Goal: Information Seeking & Learning: Learn about a topic

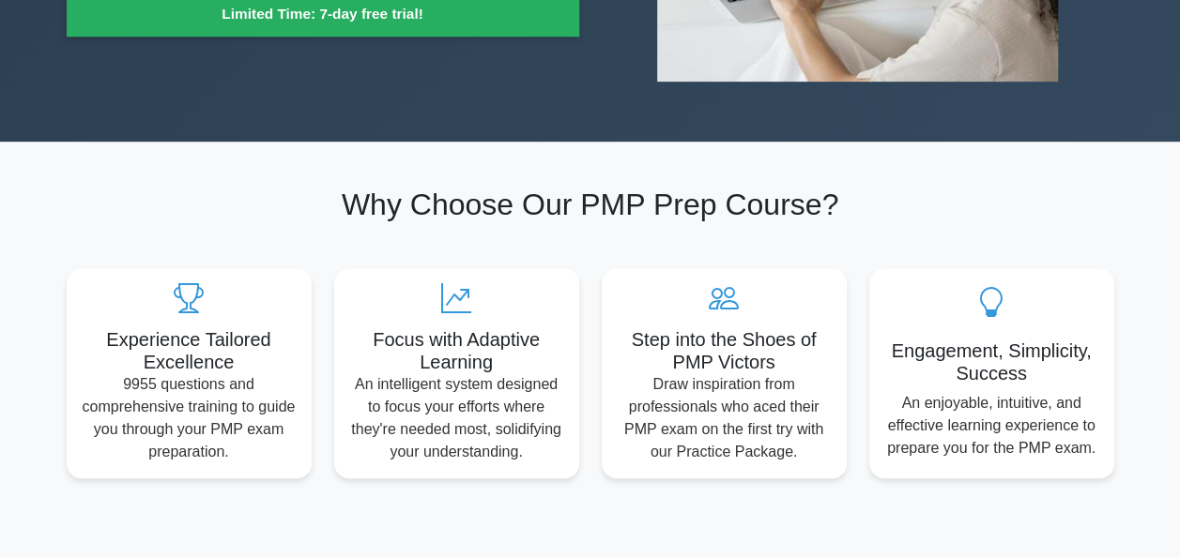
scroll to position [450, 0]
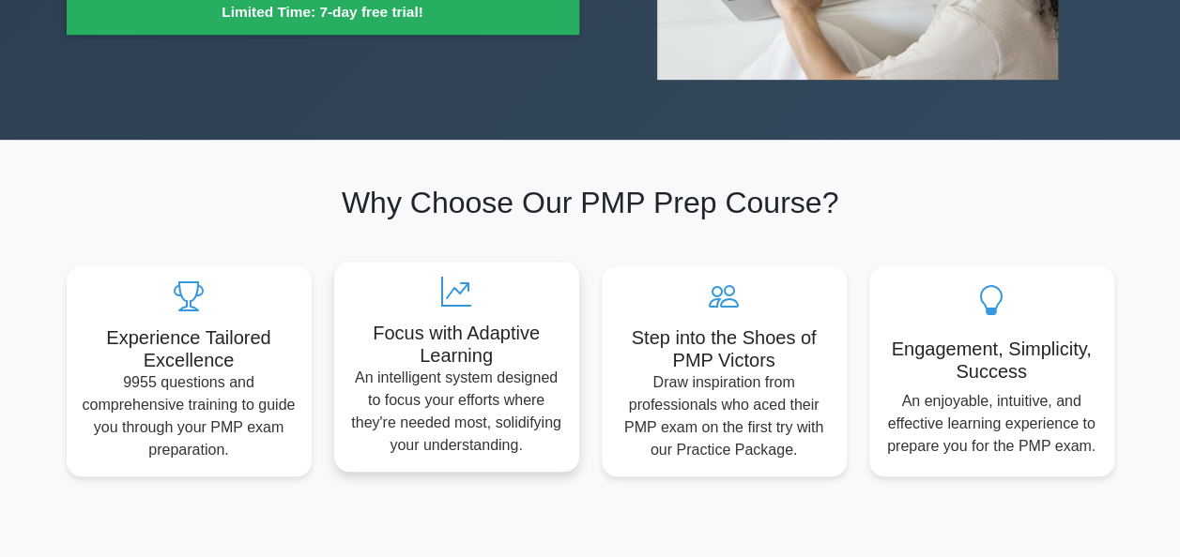
click at [450, 349] on h5 "Focus with Adaptive Learning" at bounding box center [456, 344] width 215 height 45
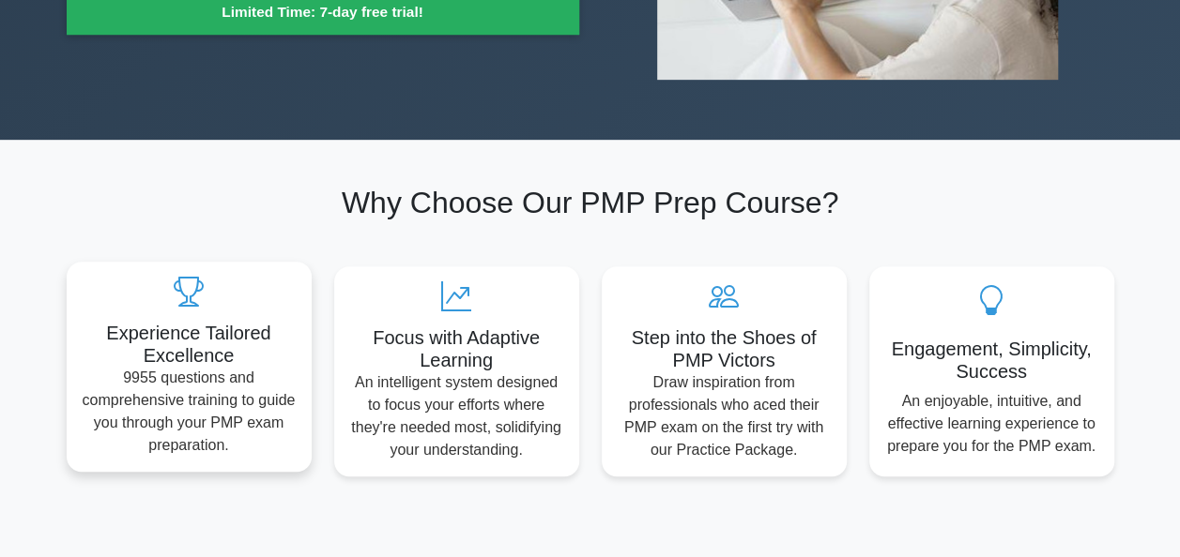
click at [226, 425] on p "9955 questions and comprehensive training to guide you through your PMP exam pr…" at bounding box center [189, 412] width 215 height 90
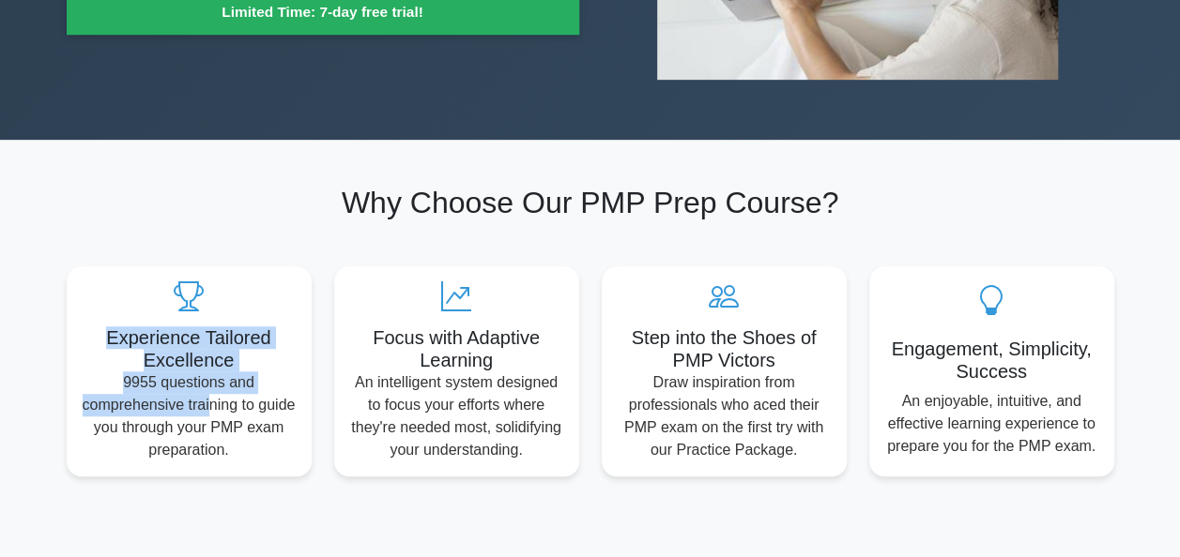
drag, startPoint x: 230, startPoint y: 408, endPoint x: 268, endPoint y: 232, distance: 180.6
click at [268, 232] on div "Why Choose Our PMP Prep Course? Experience Tailored Excellence 9955 questions a…" at bounding box center [590, 330] width 1070 height 291
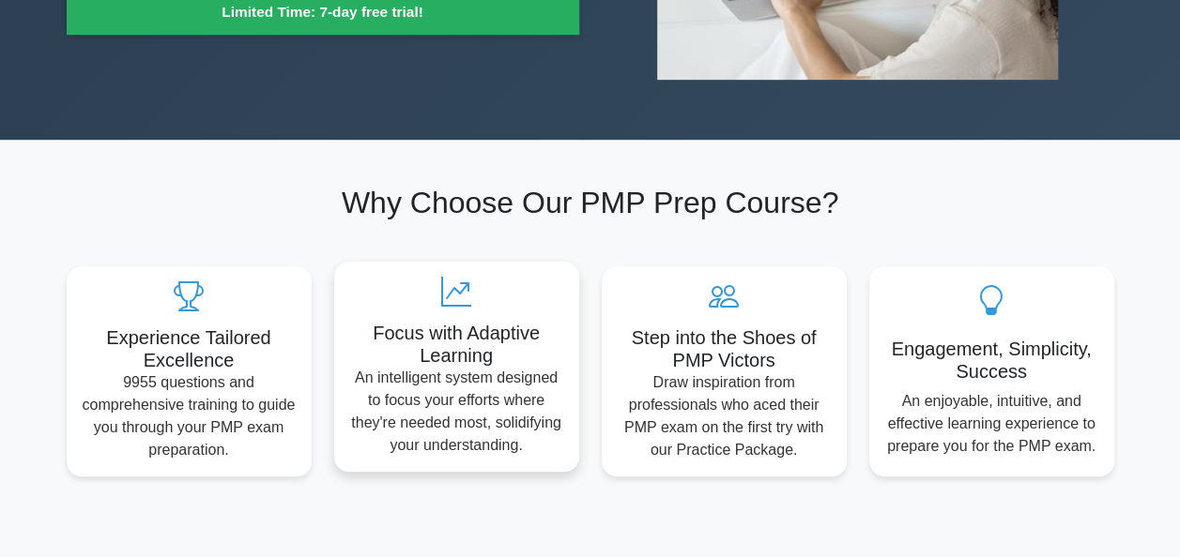
click at [377, 371] on p "An intelligent system designed to focus your efforts where they're needed most,…" at bounding box center [456, 412] width 215 height 90
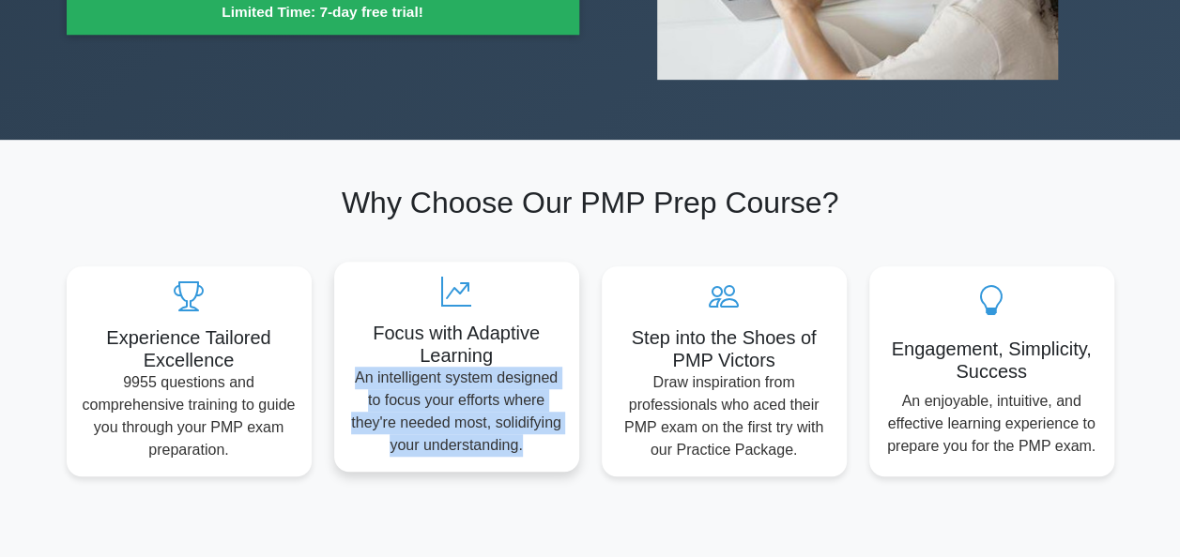
click at [377, 371] on p "An intelligent system designed to focus your efforts where they're needed most,…" at bounding box center [456, 412] width 215 height 90
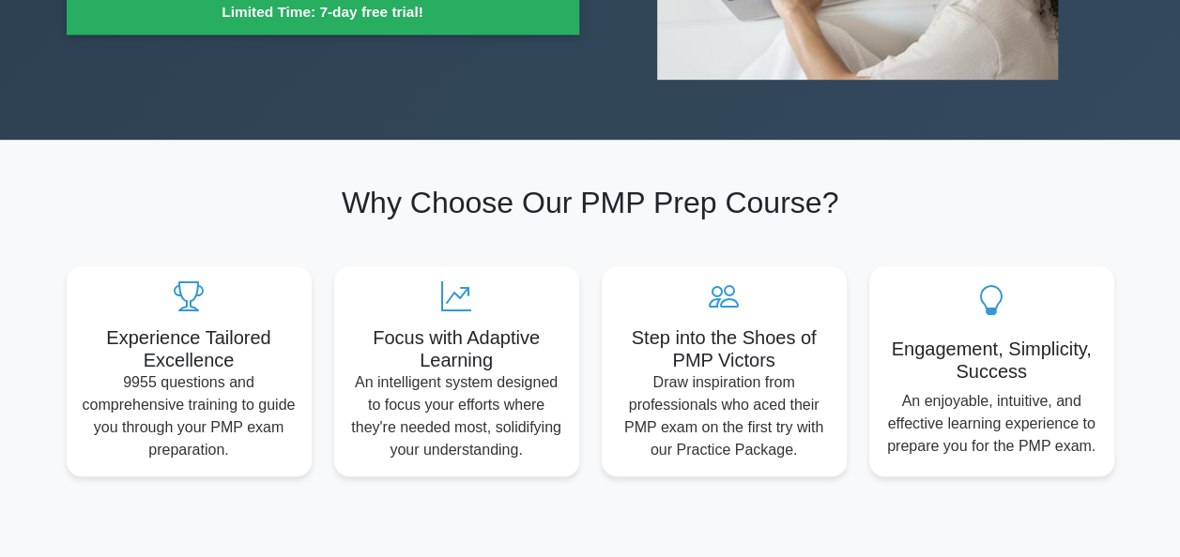
click at [904, 232] on div "Why Choose Our PMP Prep Course? Experience Tailored Excellence 9955 questions a…" at bounding box center [590, 330] width 1070 height 291
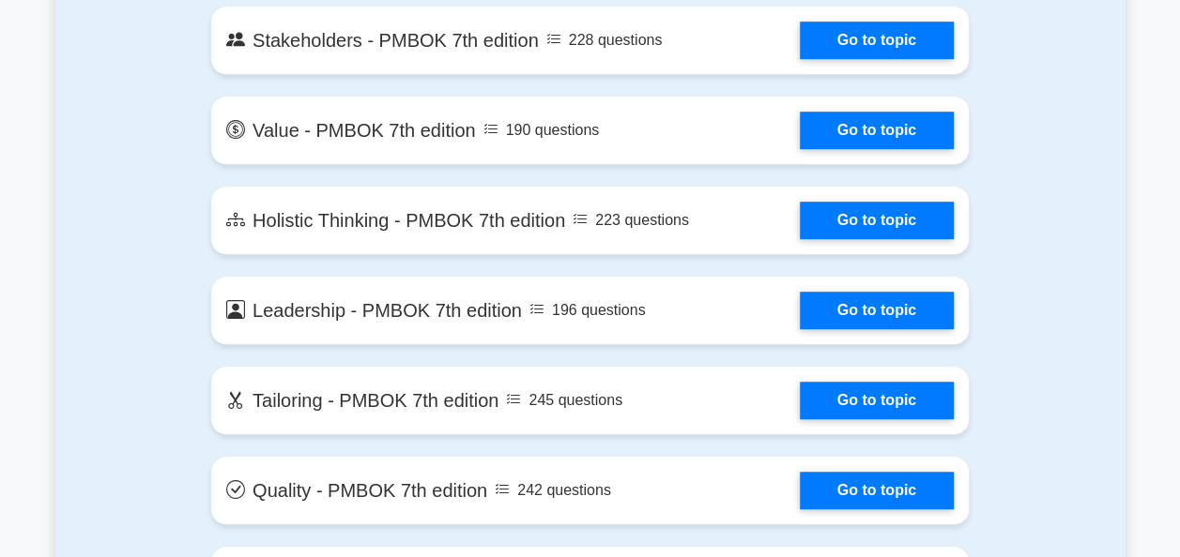
scroll to position [4016, 0]
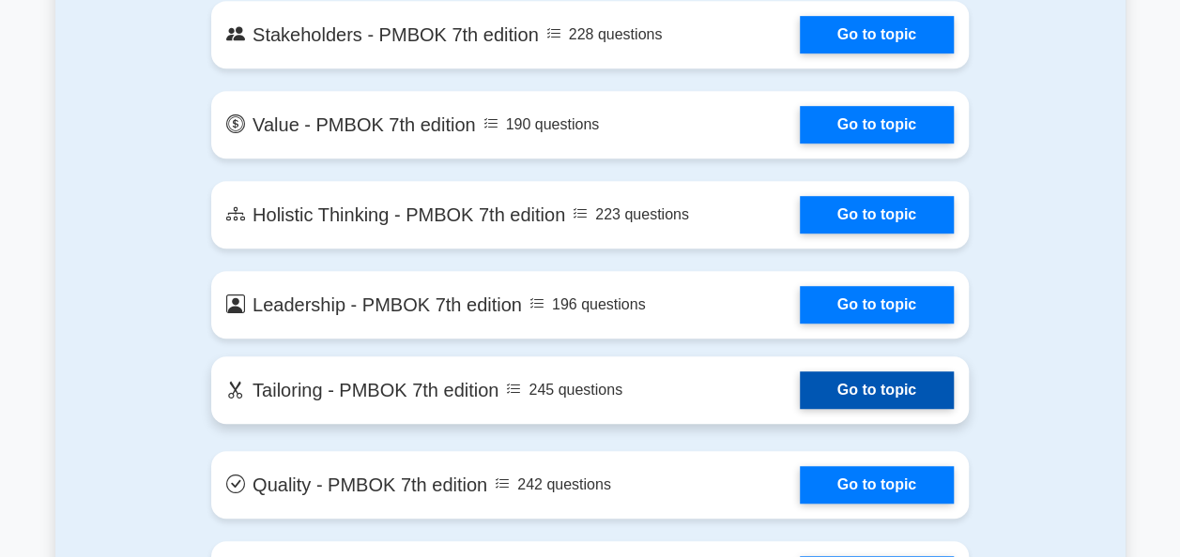
click at [830, 400] on link "Go to topic" at bounding box center [876, 391] width 154 height 38
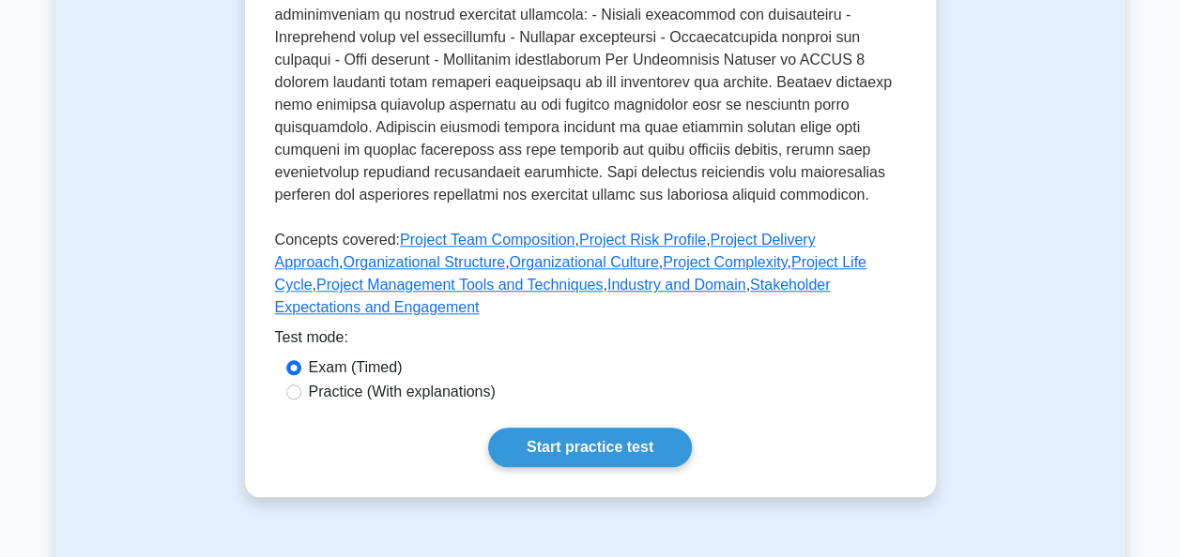
scroll to position [751, 0]
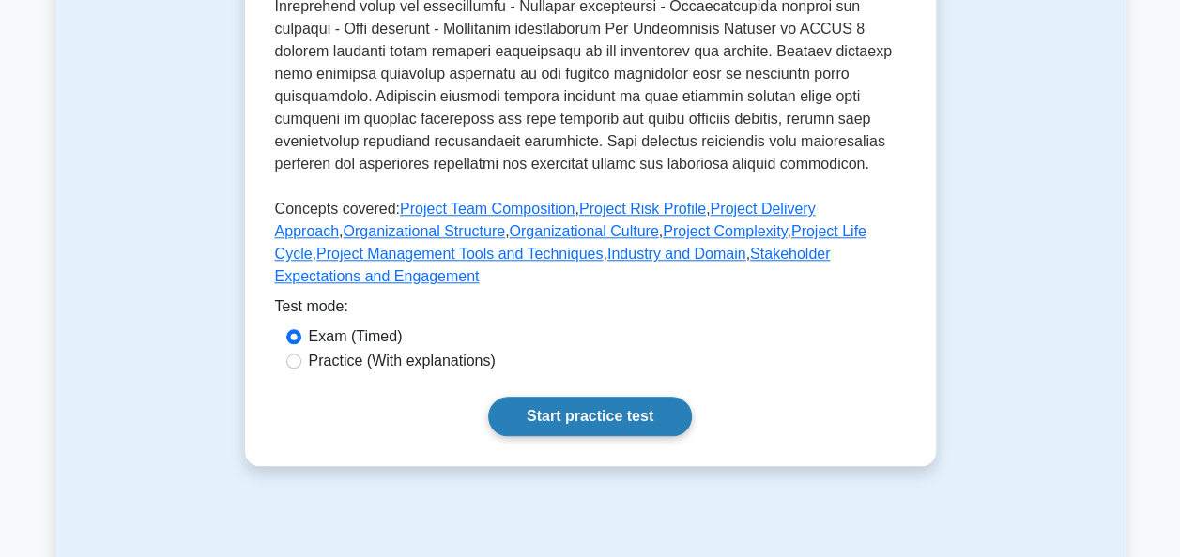
click at [632, 399] on link "Start practice test" at bounding box center [590, 416] width 204 height 39
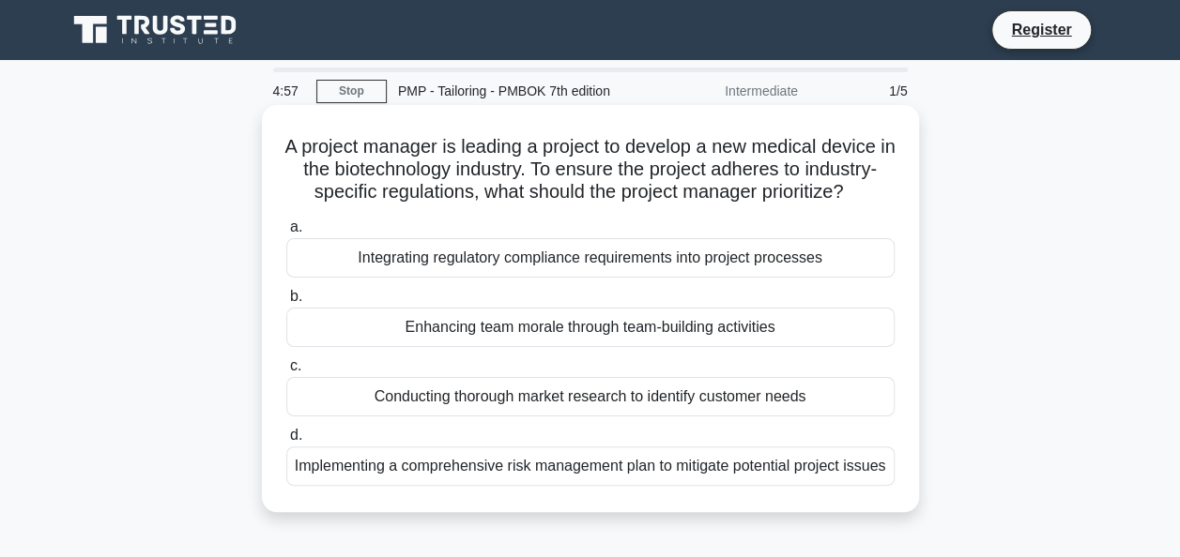
click at [599, 278] on div "Integrating regulatory compliance requirements into project processes" at bounding box center [590, 257] width 608 height 39
click at [286, 234] on input "a. Integrating regulatory compliance requirements into project processes" at bounding box center [286, 227] width 0 height 12
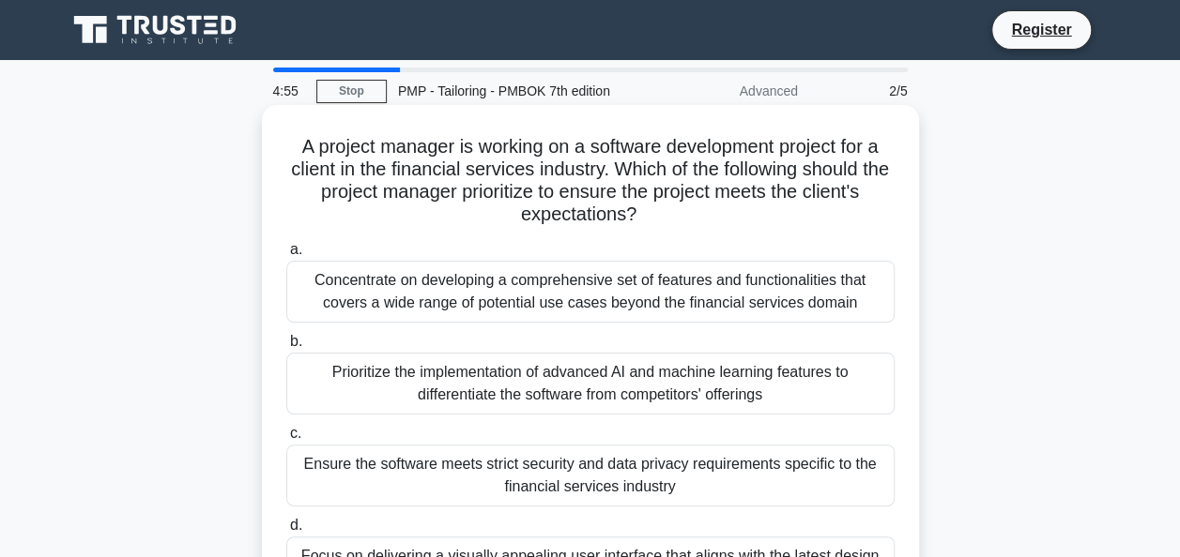
click at [492, 404] on div "Prioritize the implementation of advanced AI and machine learning features to d…" at bounding box center [590, 384] width 608 height 62
click at [286, 348] on input "b. Prioritize the implementation of advanced AI and machine learning features t…" at bounding box center [286, 342] width 0 height 12
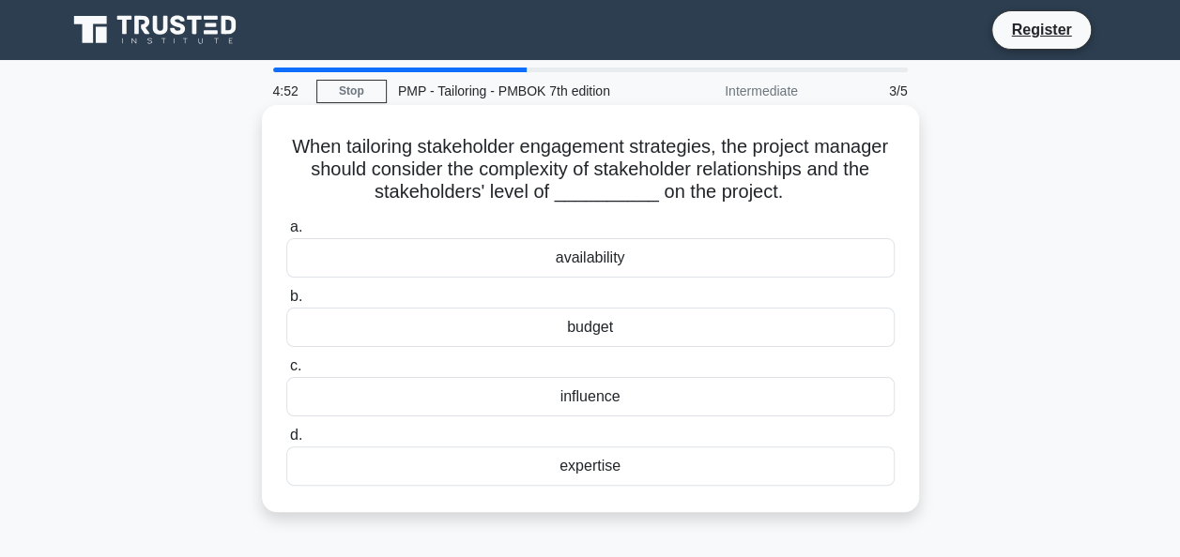
click at [590, 265] on div "availability" at bounding box center [590, 257] width 608 height 39
click at [286, 234] on input "a. availability" at bounding box center [286, 227] width 0 height 12
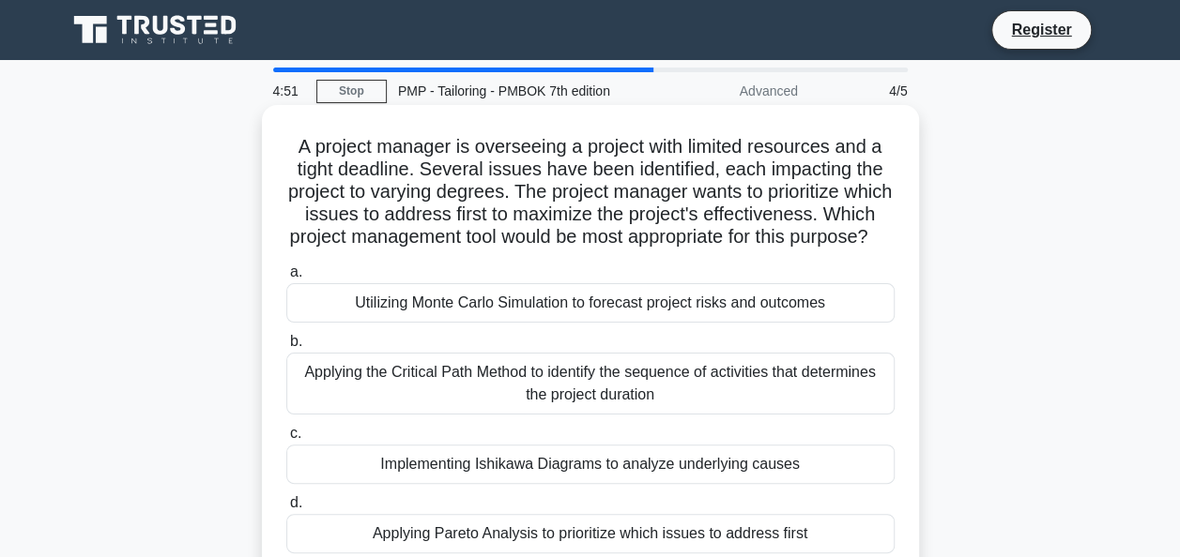
click at [424, 402] on div "Applying the Critical Path Method to identify the sequence of activities that d…" at bounding box center [590, 384] width 608 height 62
click at [286, 348] on input "b. Applying the Critical Path Method to identify the sequence of activities tha…" at bounding box center [286, 342] width 0 height 12
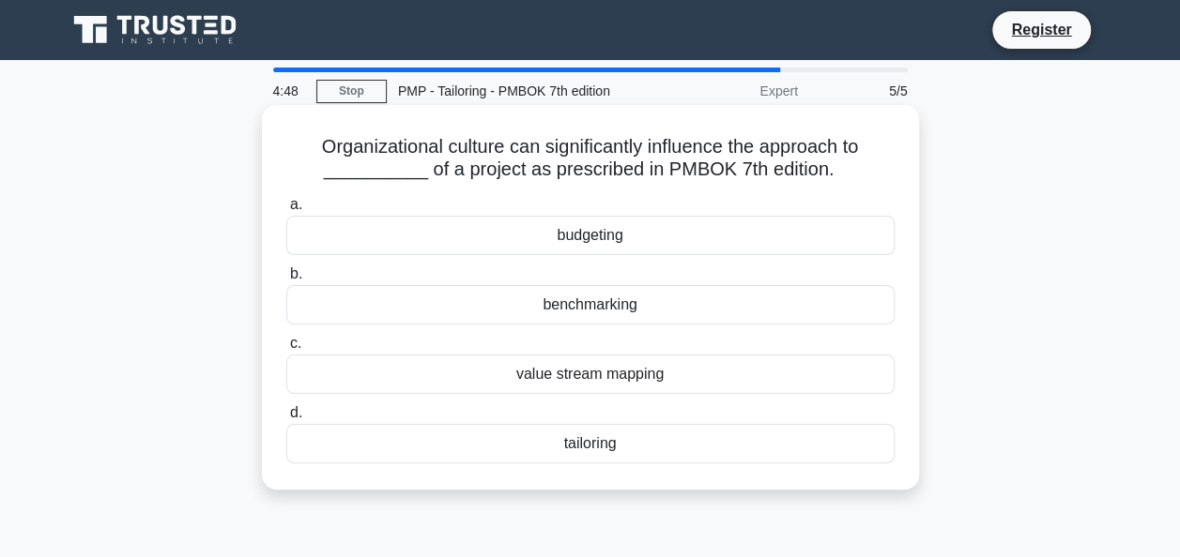
click at [546, 445] on div "tailoring" at bounding box center [590, 443] width 608 height 39
click at [286, 419] on input "d. tailoring" at bounding box center [286, 413] width 0 height 12
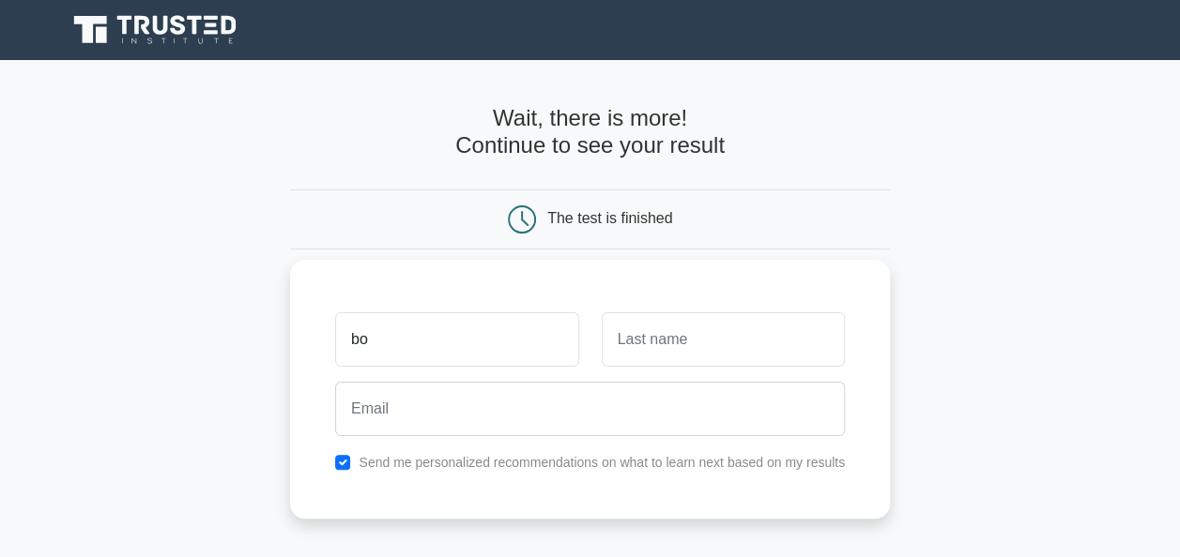
type input "b"
type input "anotherday"
click at [646, 345] on input "text" at bounding box center [722, 339] width 243 height 54
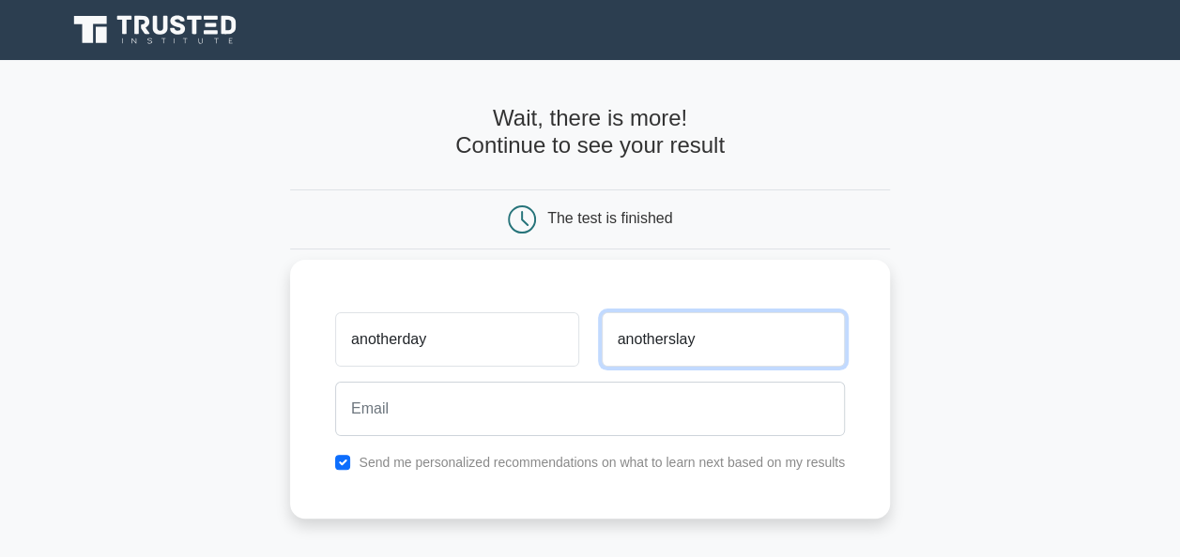
type input "anotherslay"
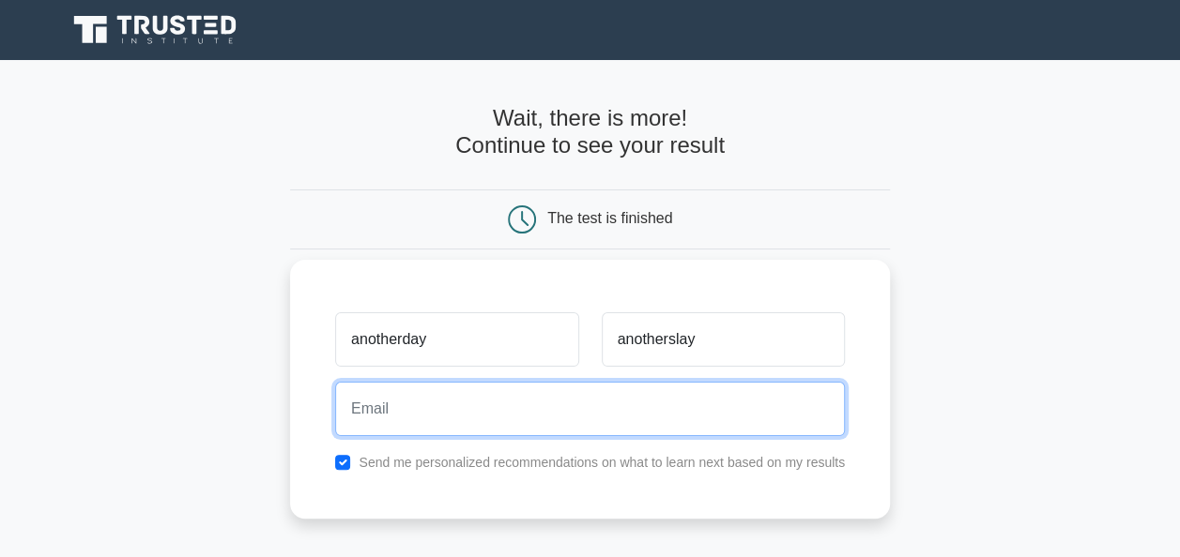
click at [477, 422] on input "email" at bounding box center [590, 409] width 510 height 54
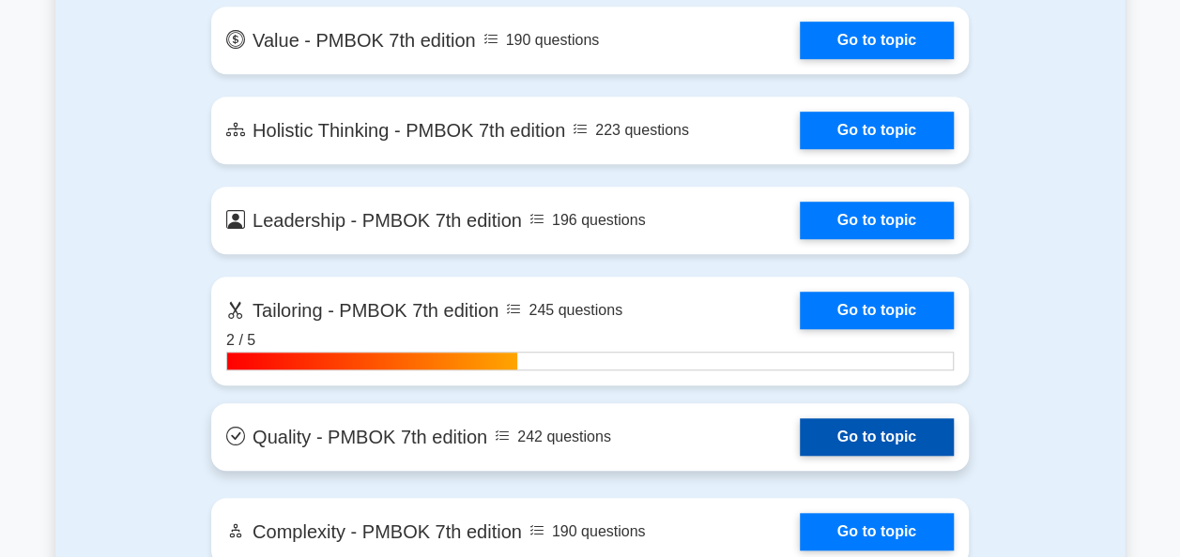
scroll to position [4129, 0]
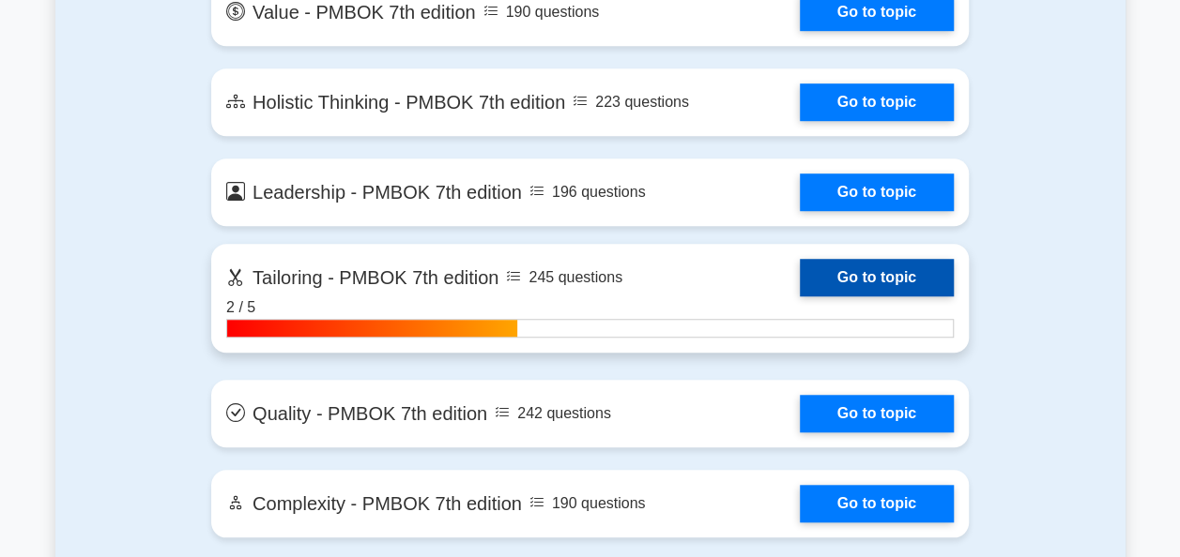
click at [863, 279] on link "Go to topic" at bounding box center [876, 278] width 154 height 38
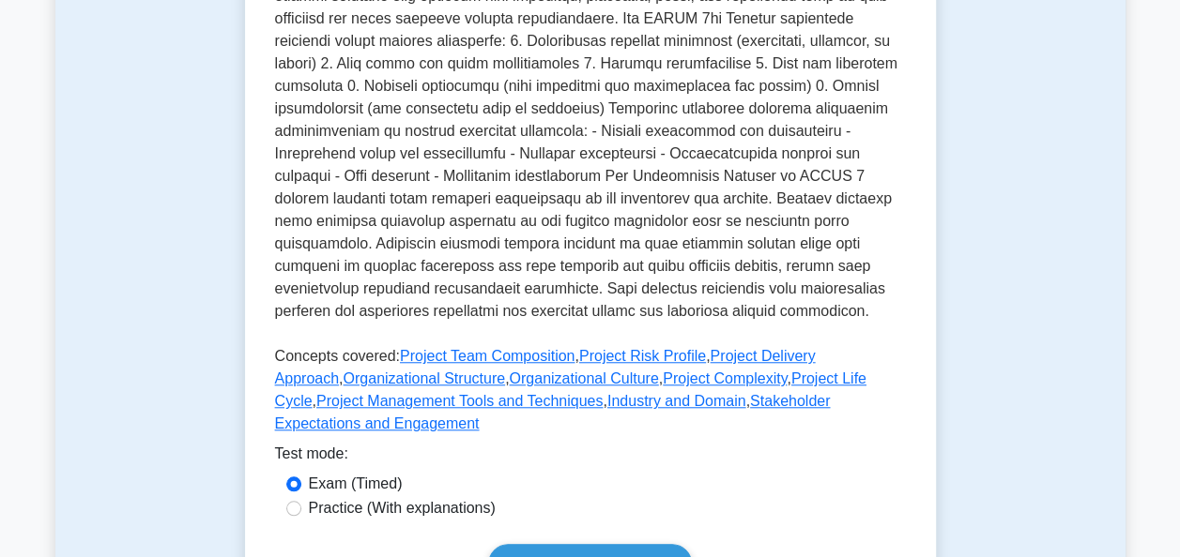
scroll to position [601, 0]
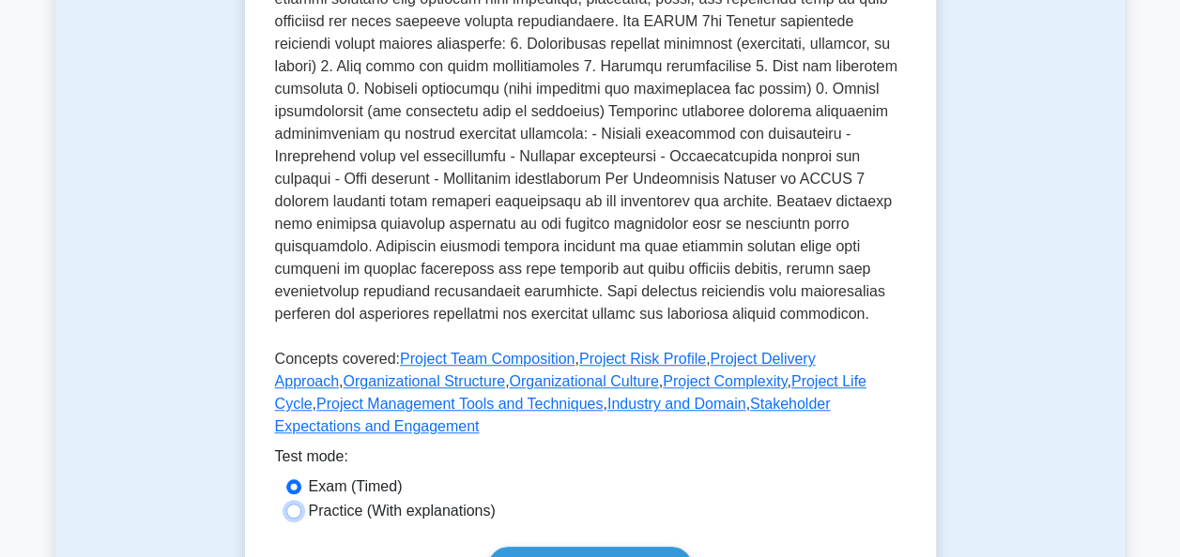
click at [296, 504] on input "Practice (With explanations)" at bounding box center [293, 511] width 15 height 15
radio input "true"
click at [583, 547] on link "Start practice test" at bounding box center [590, 566] width 204 height 39
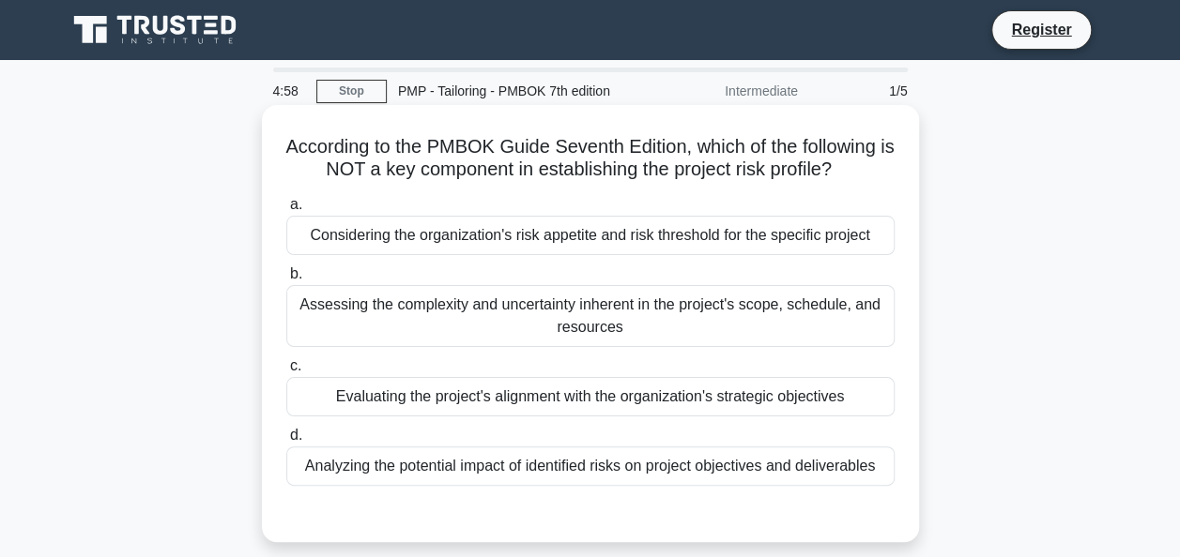
click at [473, 337] on div "Assessing the complexity and uncertainty inherent in the project's scope, sched…" at bounding box center [590, 316] width 608 height 62
click at [286, 281] on input "b. Assessing the complexity and uncertainty inherent in the project's scope, sc…" at bounding box center [286, 274] width 0 height 12
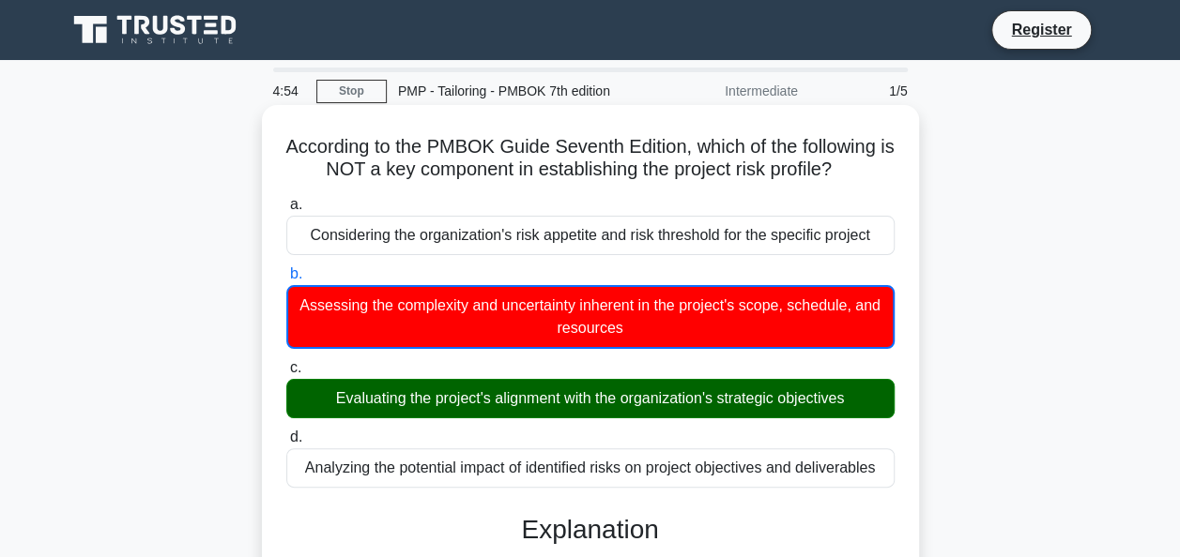
click at [286, 362] on input "c. Evaluating the project's alignment with the organization's strategic objecti…" at bounding box center [286, 368] width 0 height 12
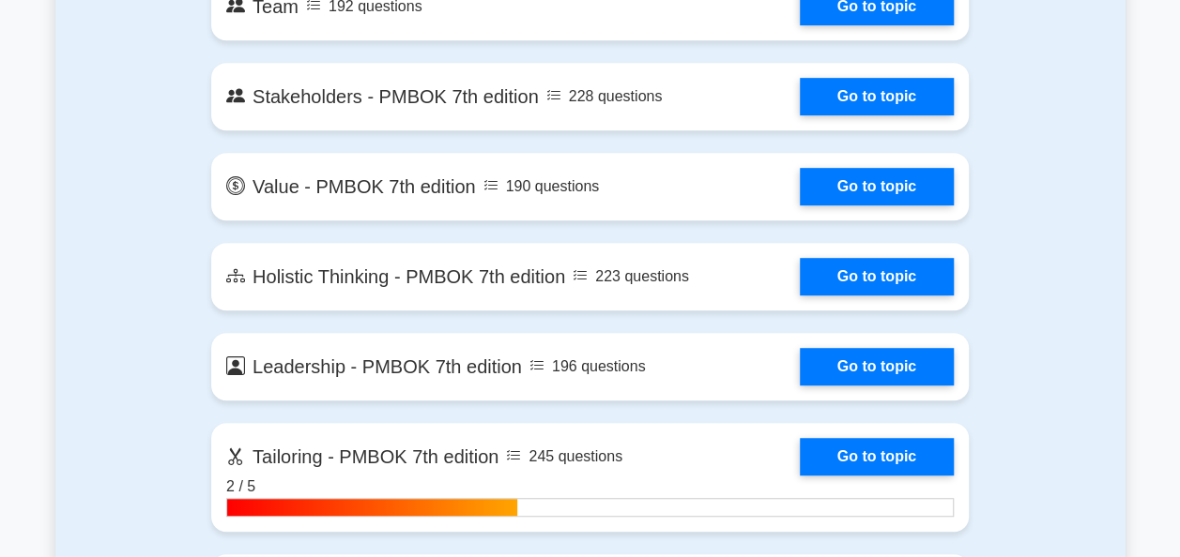
scroll to position [3979, 0]
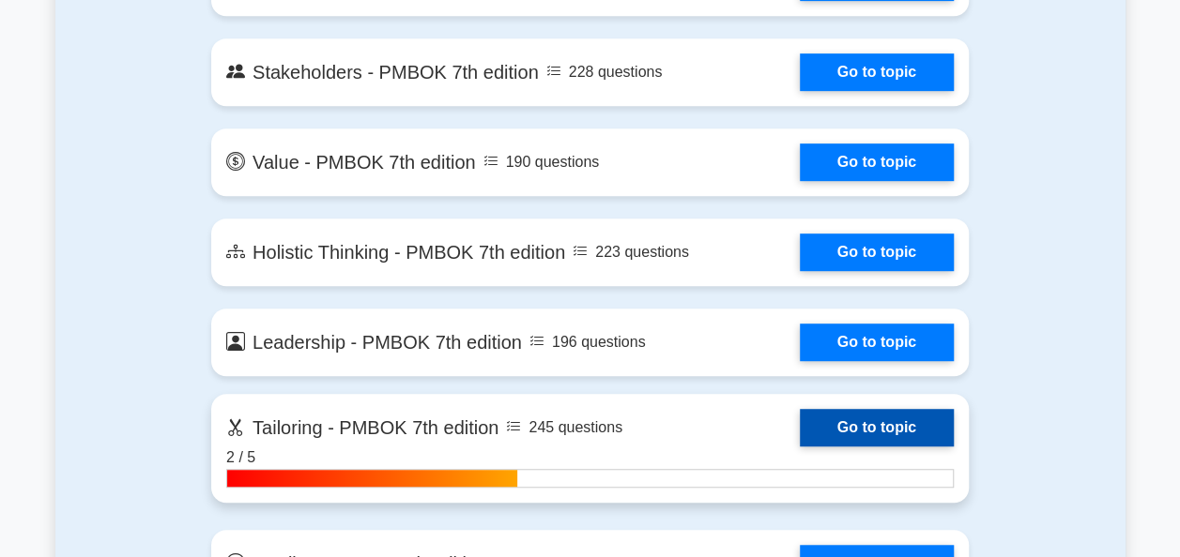
click at [822, 419] on link "Go to topic" at bounding box center [876, 428] width 154 height 38
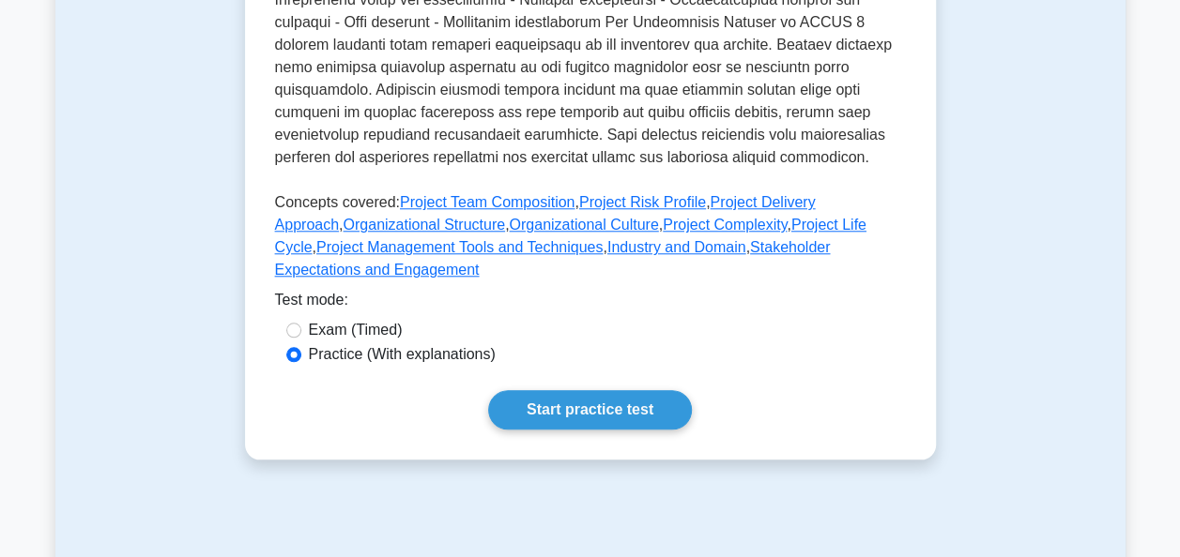
scroll to position [826, 0]
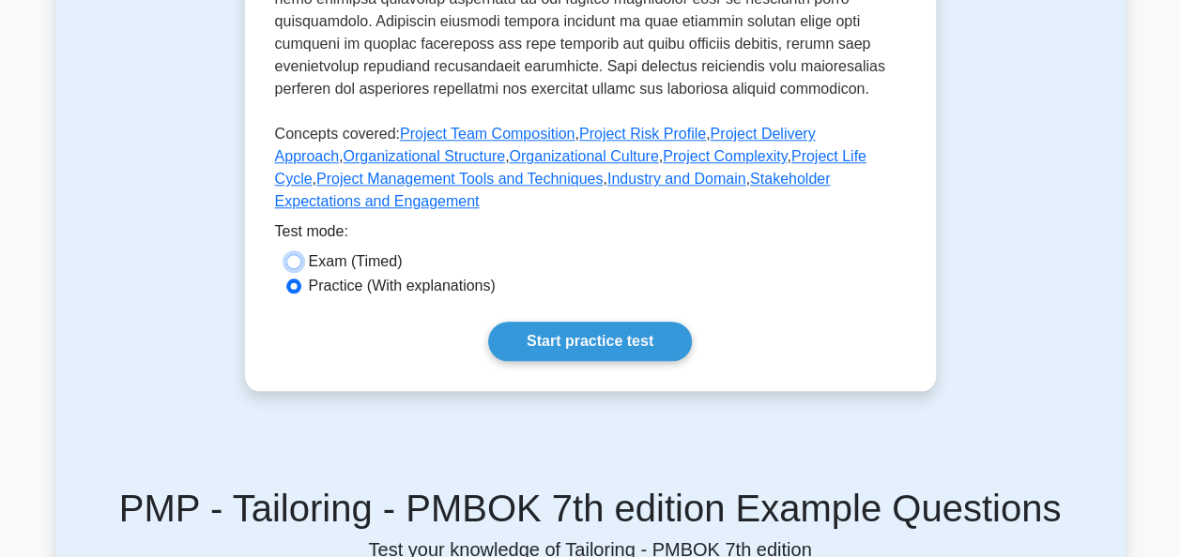
click at [297, 254] on input "Exam (Timed)" at bounding box center [293, 261] width 15 height 15
radio input "true"
click at [505, 327] on link "Start practice test" at bounding box center [590, 341] width 204 height 39
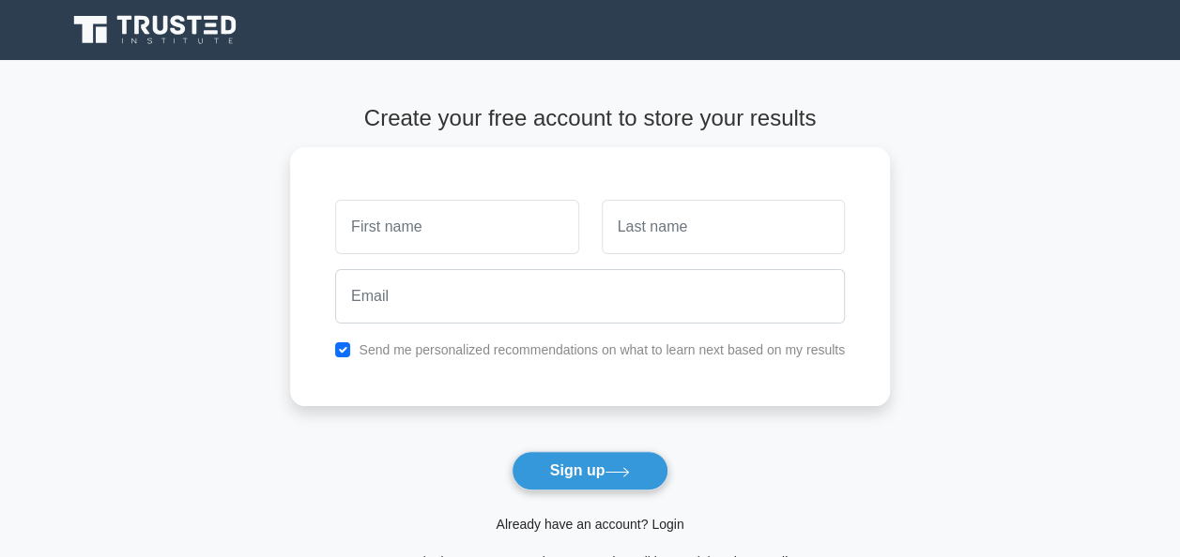
click at [632, 525] on link "Already have an account? Login" at bounding box center [589, 524] width 188 height 15
